Goal: Check status: Check status

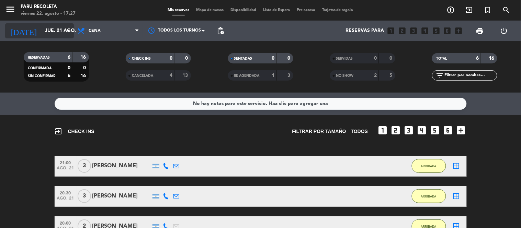
click at [67, 31] on icon "arrow_drop_down" at bounding box center [68, 31] width 8 height 8
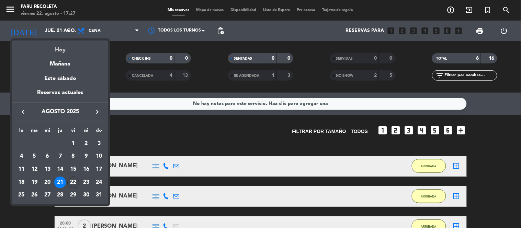
click at [62, 52] on div "Hoy" at bounding box center [60, 48] width 96 height 14
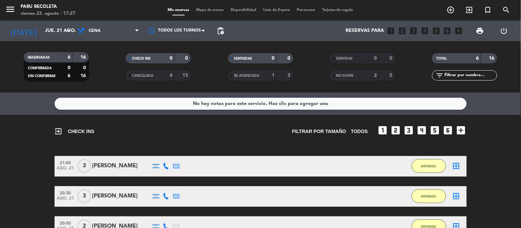
type input "vie. 22 ago."
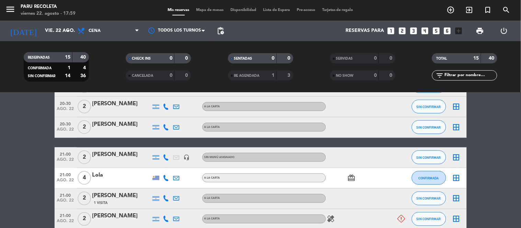
scroll to position [76, 0]
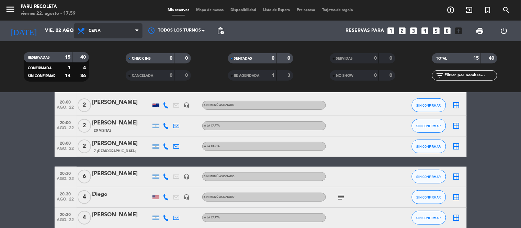
click at [89, 31] on span "Cena" at bounding box center [95, 30] width 12 height 5
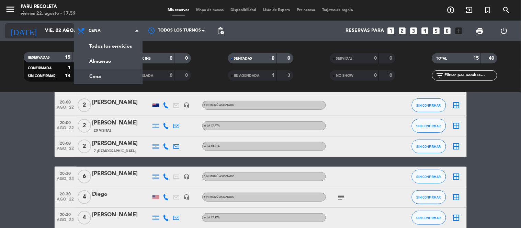
click at [50, 28] on input "vie. 22 ago." at bounding box center [74, 31] width 65 height 12
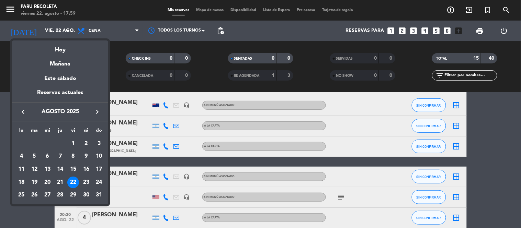
click at [99, 30] on div at bounding box center [260, 114] width 521 height 228
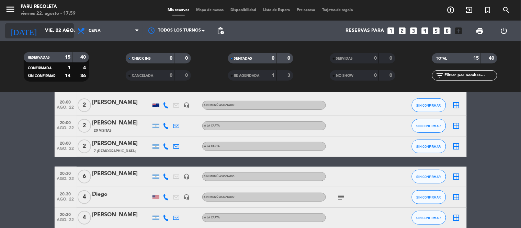
click at [42, 25] on input "vie. 22 ago." at bounding box center [74, 31] width 65 height 12
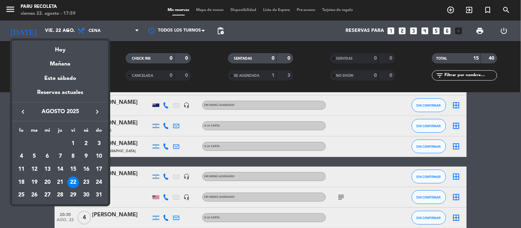
click at [500, 4] on div at bounding box center [260, 114] width 521 height 228
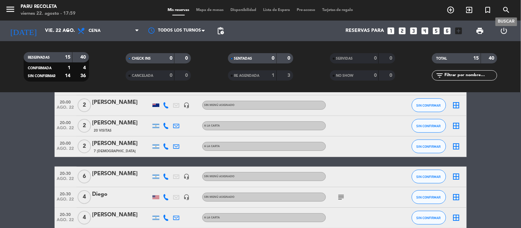
click at [503, 6] on icon "search" at bounding box center [506, 10] width 8 height 8
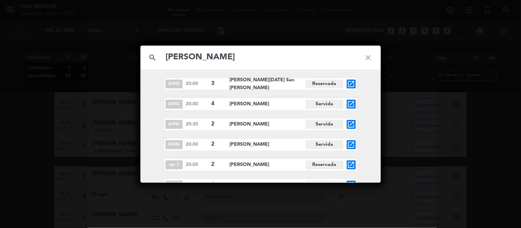
scroll to position [114, 0]
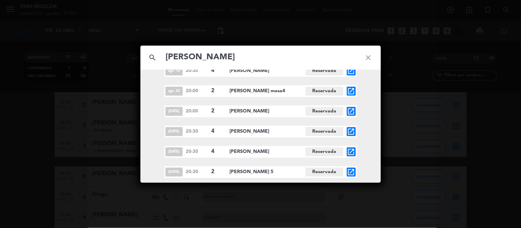
type input "[PERSON_NAME]"
click at [232, 152] on span "[PERSON_NAME]" at bounding box center [268, 152] width 76 height 8
click at [351, 152] on icon "open_in_new" at bounding box center [351, 152] width 8 height 8
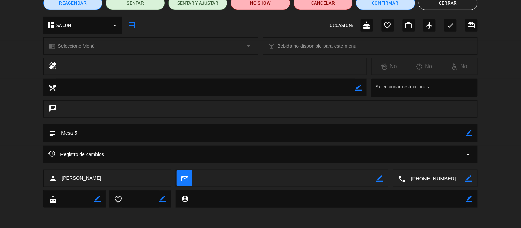
scroll to position [0, 0]
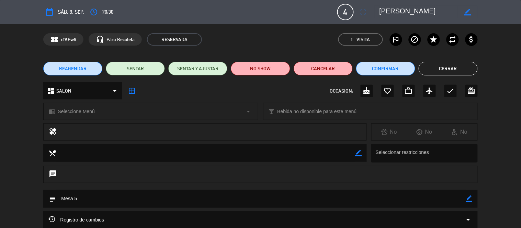
click at [447, 66] on button "Cerrar" at bounding box center [448, 69] width 59 height 14
